Goal: Information Seeking & Learning: Learn about a topic

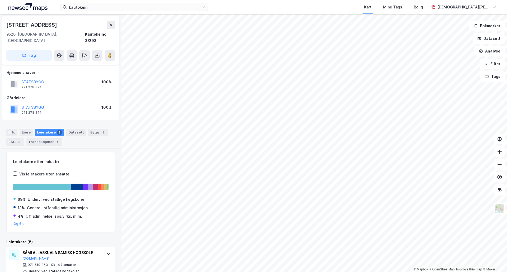
scroll to position [88, 0]
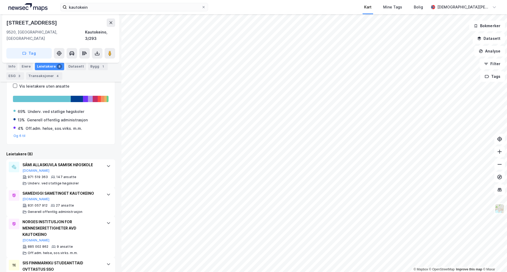
click at [385, 0] on html "kautokein Kart Mine Tags Bolig [PERSON_NAME] © Mapbox © OpenStreetMap Improve t…" at bounding box center [253, 136] width 507 height 272
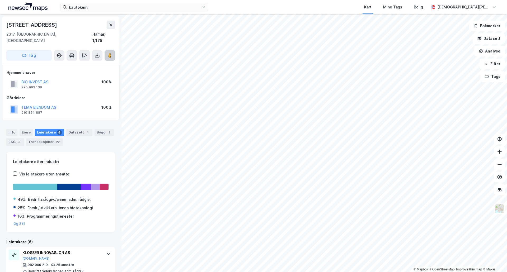
click at [113, 50] on button at bounding box center [109, 55] width 11 height 11
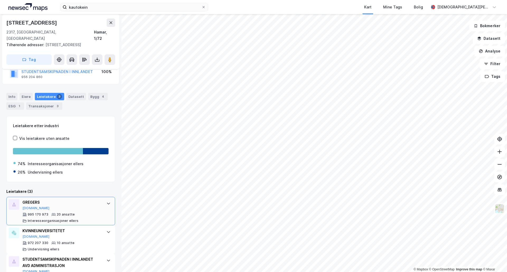
scroll to position [59, 0]
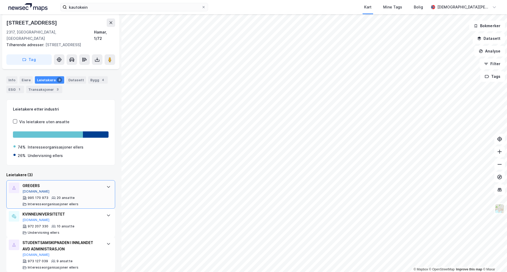
click at [27, 189] on button "[DOMAIN_NAME]" at bounding box center [35, 191] width 27 height 4
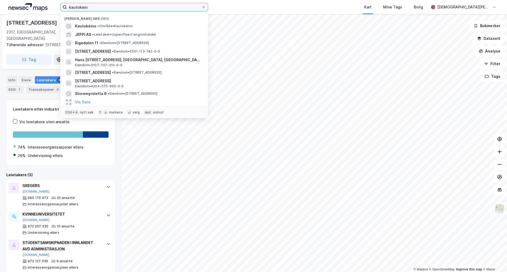
click at [160, 11] on input "kautokein" at bounding box center [134, 7] width 135 height 8
click at [159, 11] on div "kautokein Nylige søk (101) [GEOGRAPHIC_DATA] • Område • Kautokeino JEPPI AS • L…" at bounding box center [253, 7] width 507 height 14
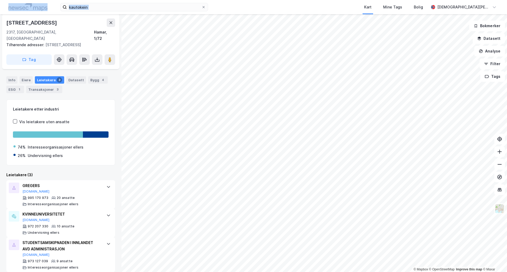
click at [158, 11] on div "kautokein Kart Mine Tags Bolig [PERSON_NAME]" at bounding box center [253, 7] width 507 height 14
click at [155, 11] on div "kautokein Kart Mine Tags Bolig [PERSON_NAME]" at bounding box center [253, 7] width 507 height 14
click at [203, 7] on icon at bounding box center [203, 7] width 2 height 2
click at [201, 7] on input "kautokein" at bounding box center [134, 7] width 135 height 8
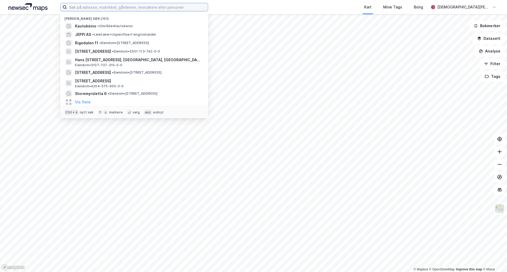
click at [149, 5] on input at bounding box center [137, 7] width 141 height 8
paste input "Berghagan 1"
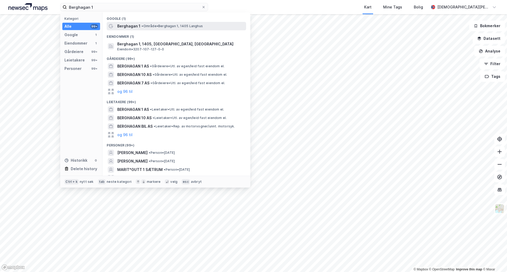
click at [142, 28] on div "Berghagan 1 • Område • Berghagan 1, 1405 [GEOGRAPHIC_DATA]" at bounding box center [181, 26] width 128 height 6
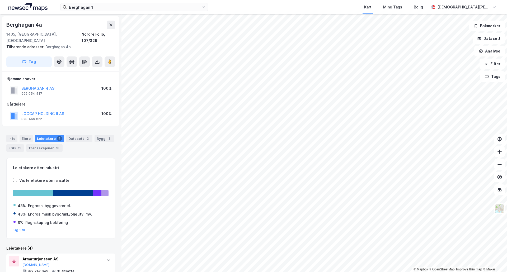
click at [52, 146] on div "Info [PERSON_NAME] 4 Datasett 2 Bygg 3 ESG 11 Transaksjoner 10" at bounding box center [60, 140] width 121 height 25
click at [74, 135] on div "Datasett 2" at bounding box center [79, 138] width 26 height 7
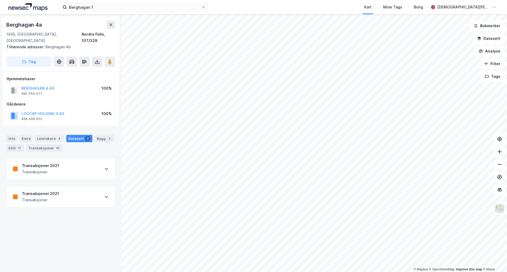
click at [90, 165] on div "Transaksjoner 2021 Transaksjoner" at bounding box center [61, 168] width 108 height 21
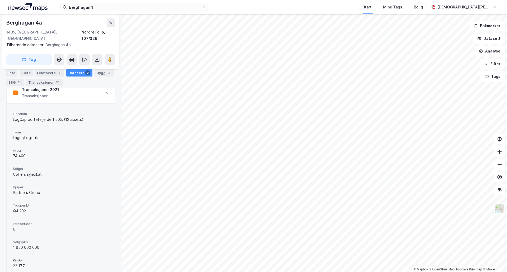
scroll to position [130, 0]
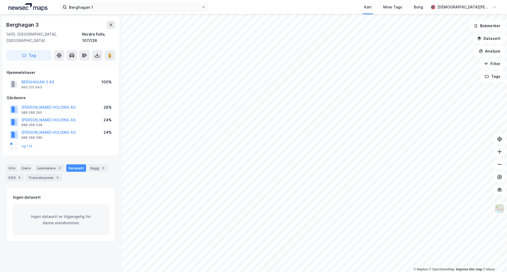
click at [353, 272] on html "Berghagan 1 Kart Mine Tags Bolig [PERSON_NAME] © Mapbox © OpenStreetMap Improve…" at bounding box center [253, 136] width 507 height 272
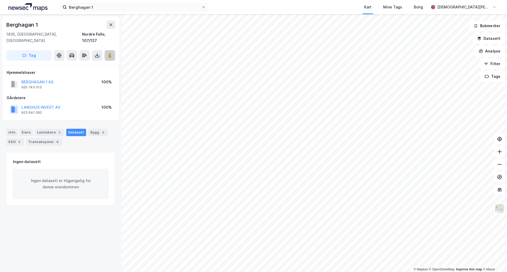
click at [113, 50] on button at bounding box center [109, 55] width 11 height 11
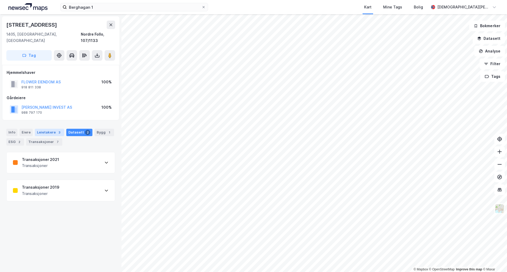
click at [43, 129] on div "Leietakere 3" at bounding box center [49, 132] width 29 height 7
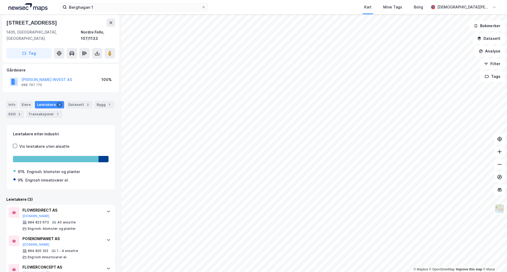
scroll to position [46, 0]
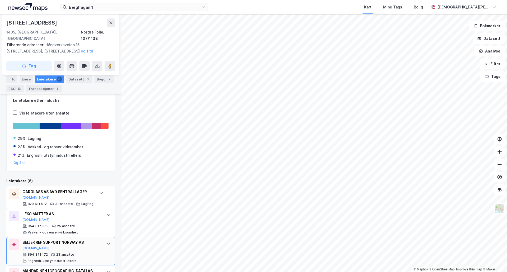
scroll to position [88, 0]
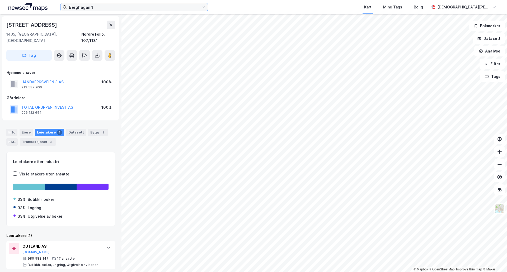
click at [127, 10] on input "Berghagan 1" at bounding box center [134, 7] width 135 height 8
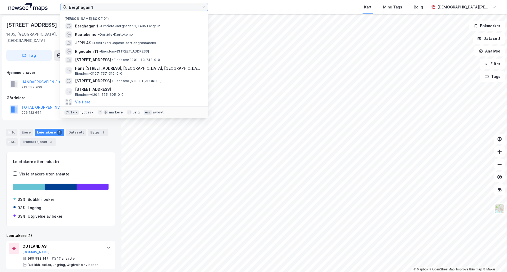
click at [127, 10] on input "Berghagan 1" at bounding box center [134, 7] width 135 height 8
paste input "[STREET_ADDRESS]"
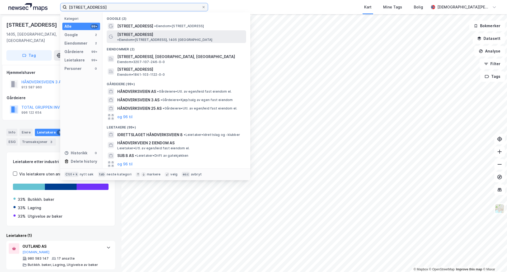
type input "[STREET_ADDRESS]"
click at [146, 37] on span "[STREET_ADDRESS]" at bounding box center [135, 34] width 36 height 6
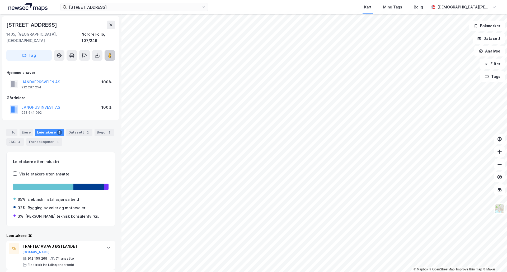
click at [116, 53] on div "Håndverksveien 8 1405, [GEOGRAPHIC_DATA], [GEOGRAPHIC_DATA], 107/246 Tag" at bounding box center [60, 40] width 117 height 49
click at [113, 53] on button at bounding box center [109, 55] width 11 height 11
